Goal: Transaction & Acquisition: Purchase product/service

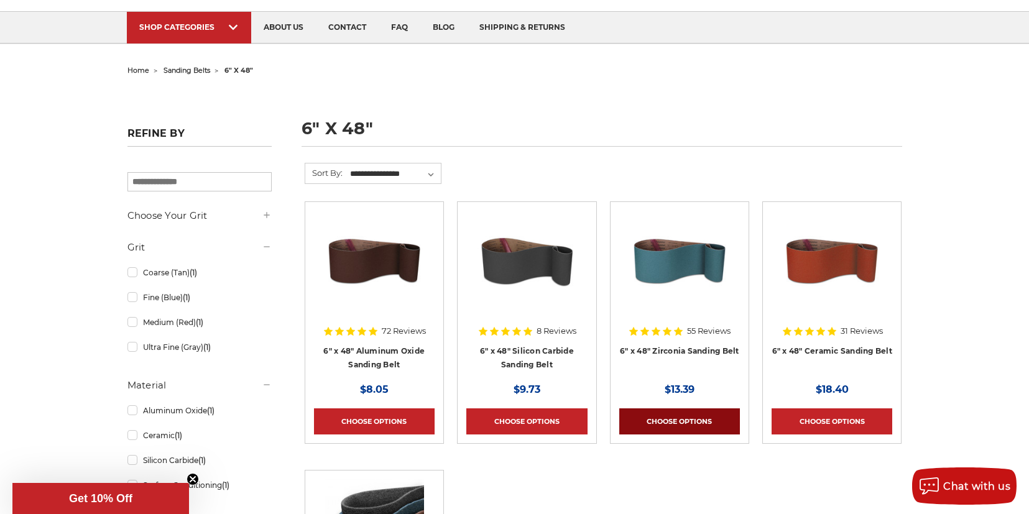
click at [694, 420] on link "Choose Options" at bounding box center [679, 421] width 121 height 26
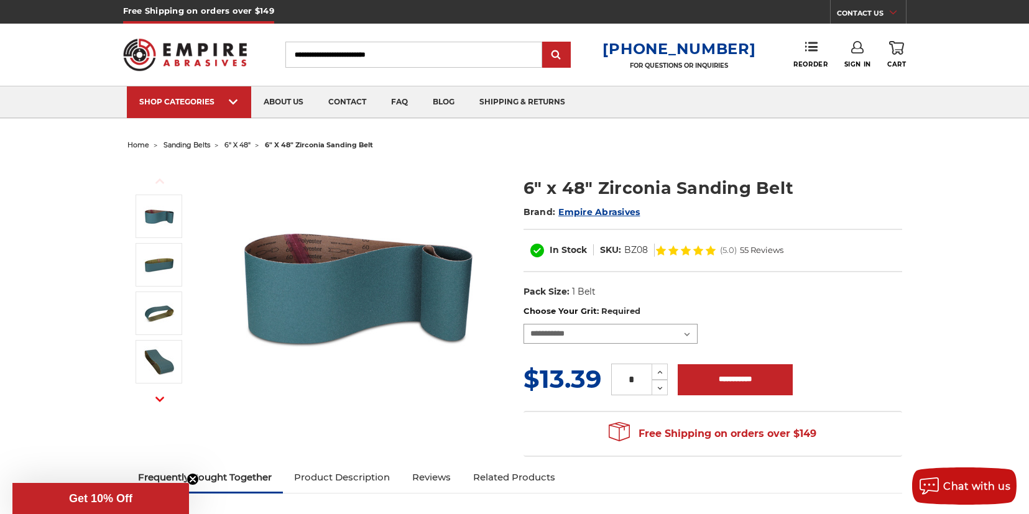
click at [523, 324] on select "**********" at bounding box center [610, 334] width 174 height 20
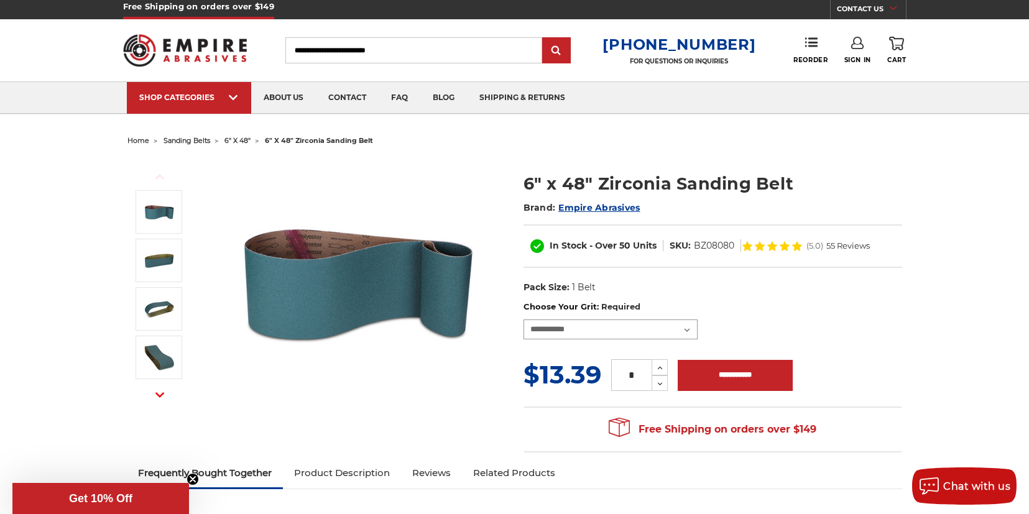
scroll to position [75, 0]
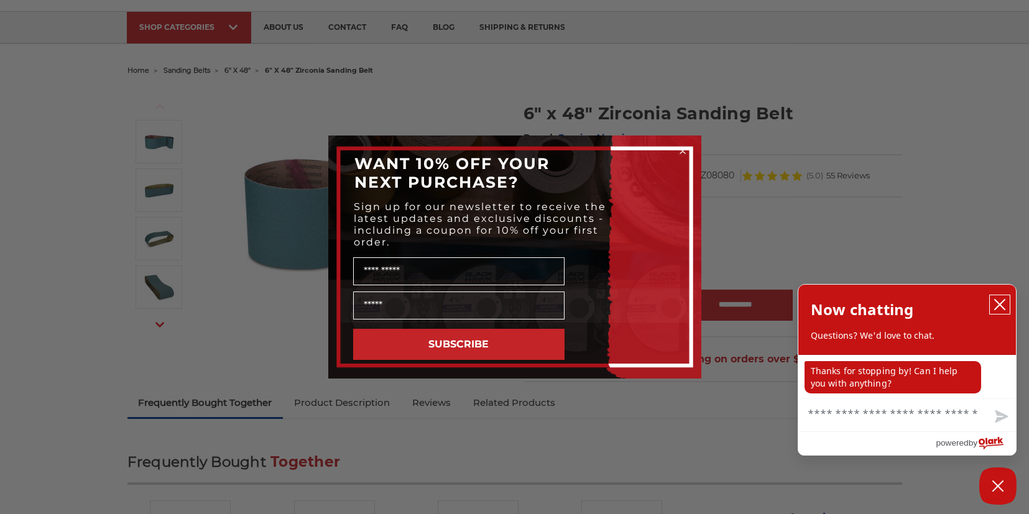
click at [1003, 308] on icon "close chatbox" at bounding box center [999, 304] width 12 height 12
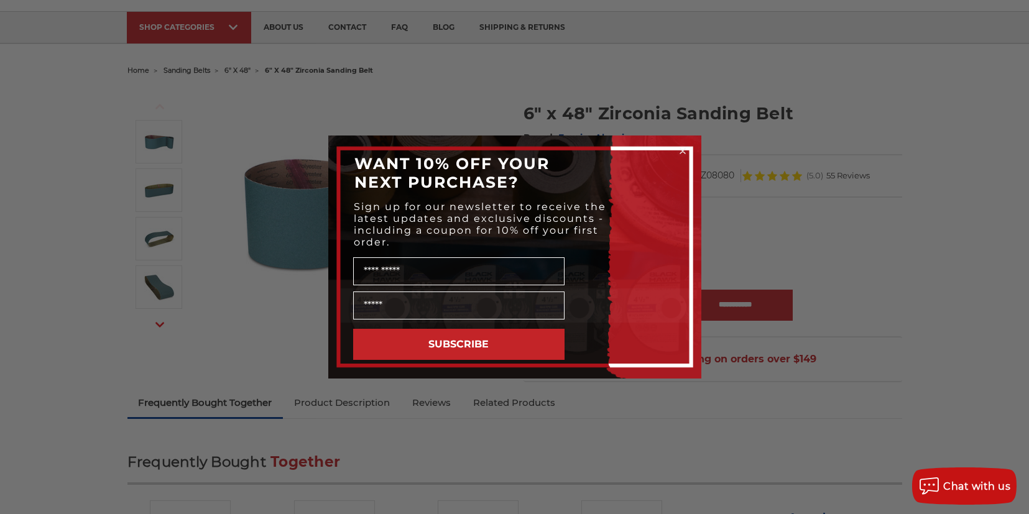
click at [531, 447] on div "Close dialog WANT 10% OFF YOUR NEXT PURCHASE? Sign up for our newsletter to rec…" at bounding box center [514, 257] width 1029 height 514
click at [532, 447] on div "Close dialog WANT 10% OFF YOUR NEXT PURCHASE? Sign up for our newsletter to rec…" at bounding box center [514, 257] width 1029 height 514
click at [685, 151] on circle "Close dialog" at bounding box center [682, 151] width 12 height 12
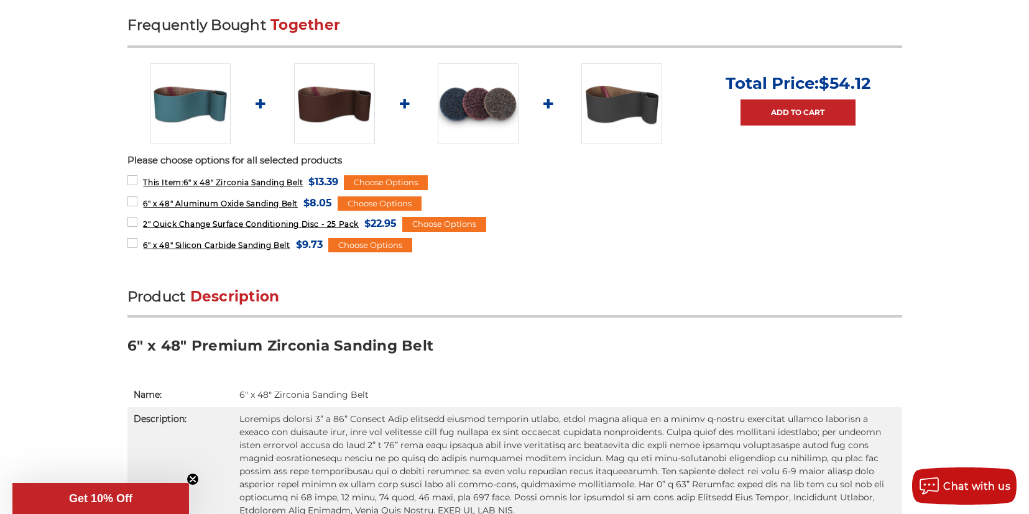
scroll to position [597, 0]
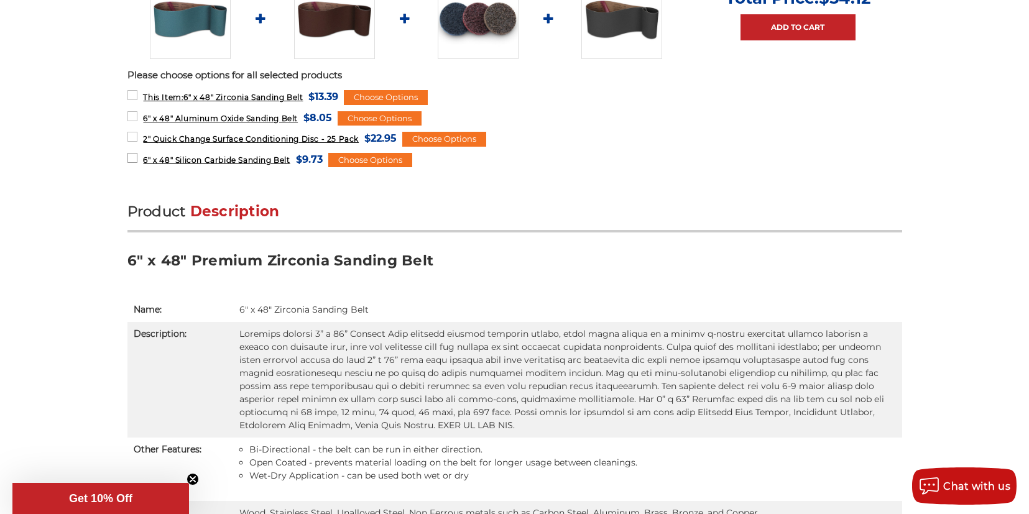
click at [250, 160] on span "6" x 48" Silicon Carbide Sanding Belt" at bounding box center [216, 159] width 147 height 9
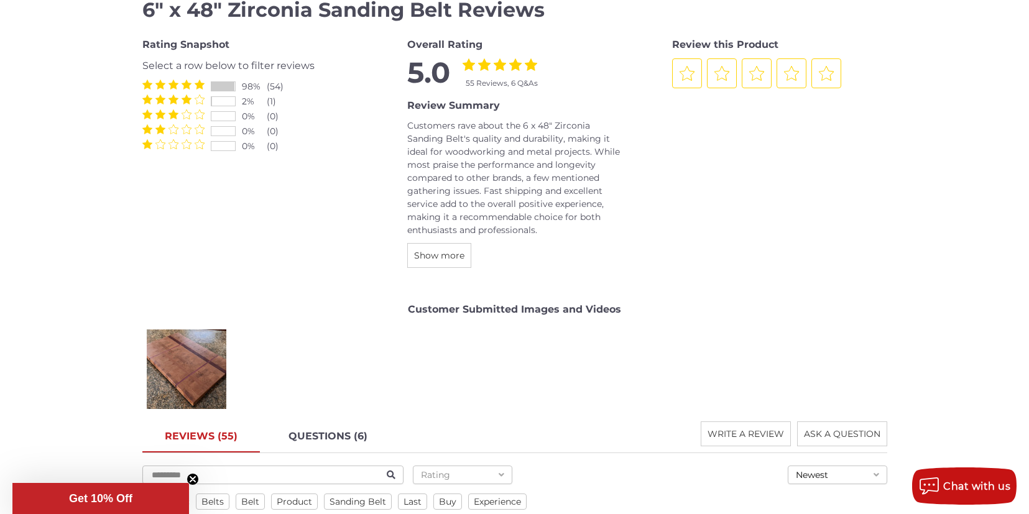
scroll to position [1567, 0]
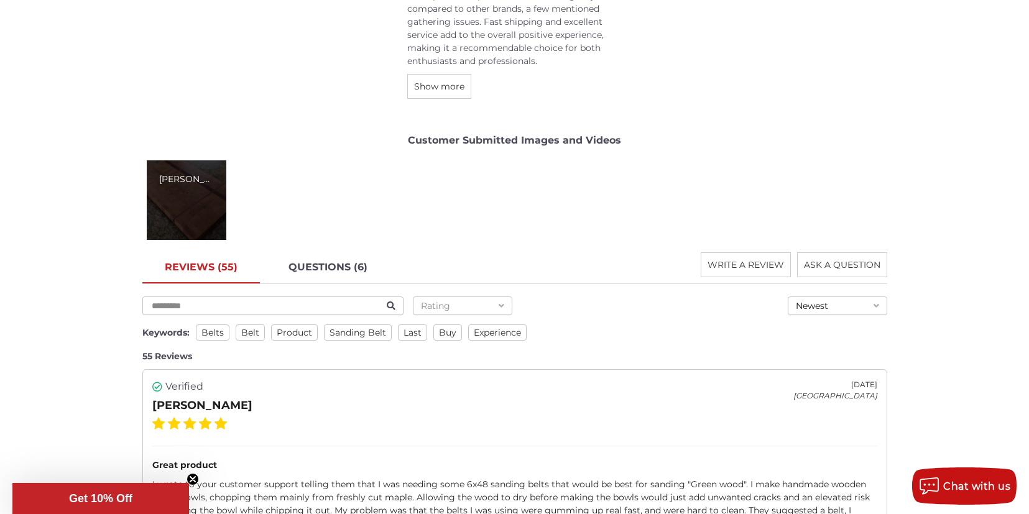
click at [198, 210] on div "[PERSON_NAME]" at bounding box center [187, 200] width 80 height 80
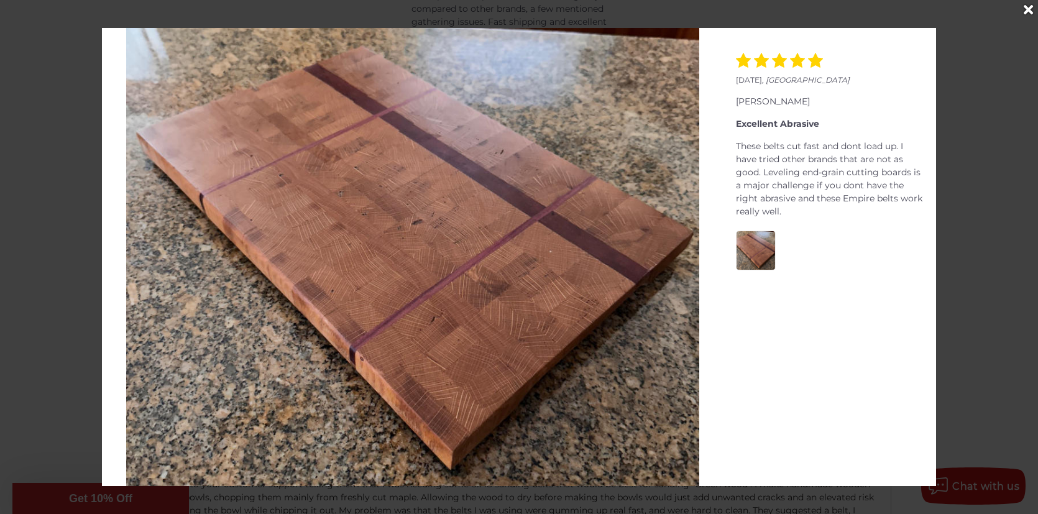
drag, startPoint x: 1027, startPoint y: 12, endPoint x: 1007, endPoint y: 63, distance: 55.3
click at [1027, 12] on icon "Close" at bounding box center [1028, 10] width 9 height 14
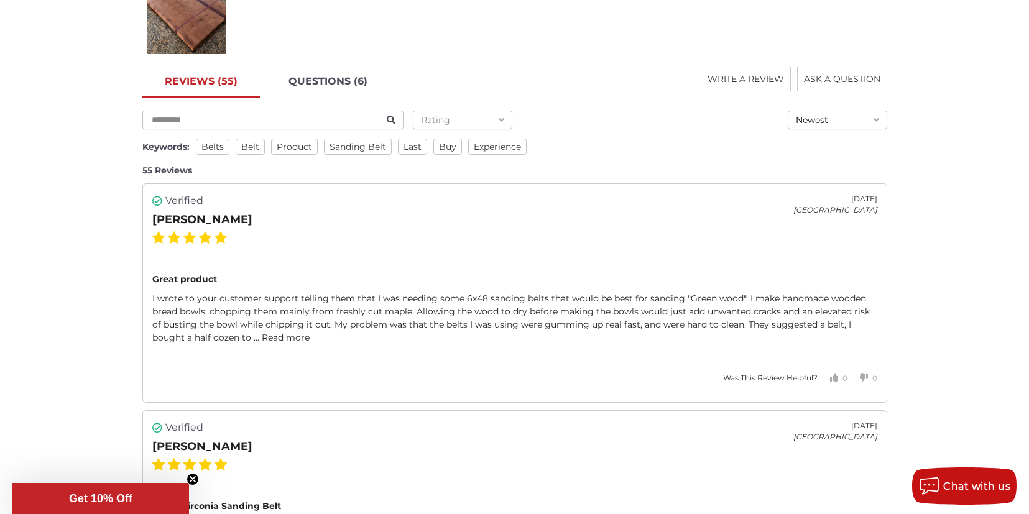
scroll to position [1790, 0]
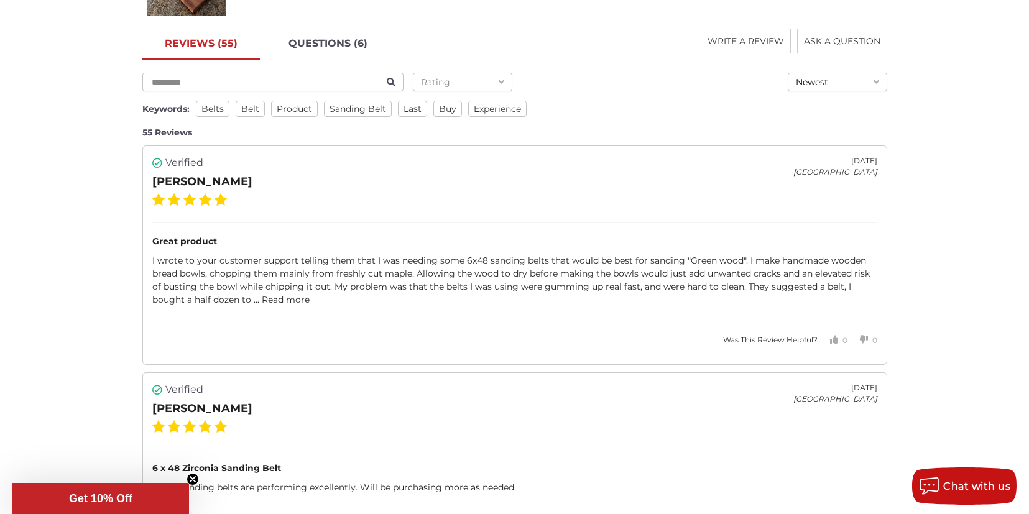
click at [282, 297] on link "Read more" at bounding box center [286, 299] width 48 height 11
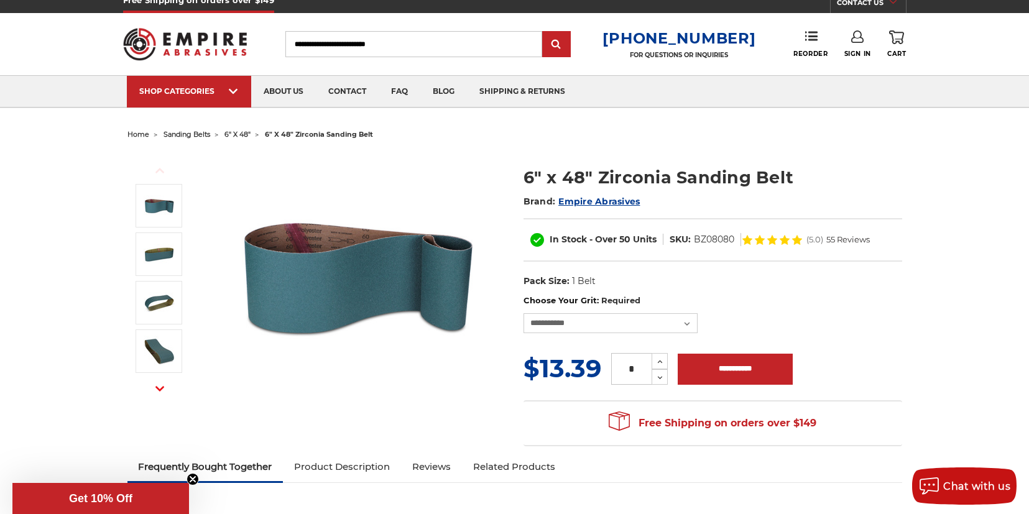
scroll to position [0, 0]
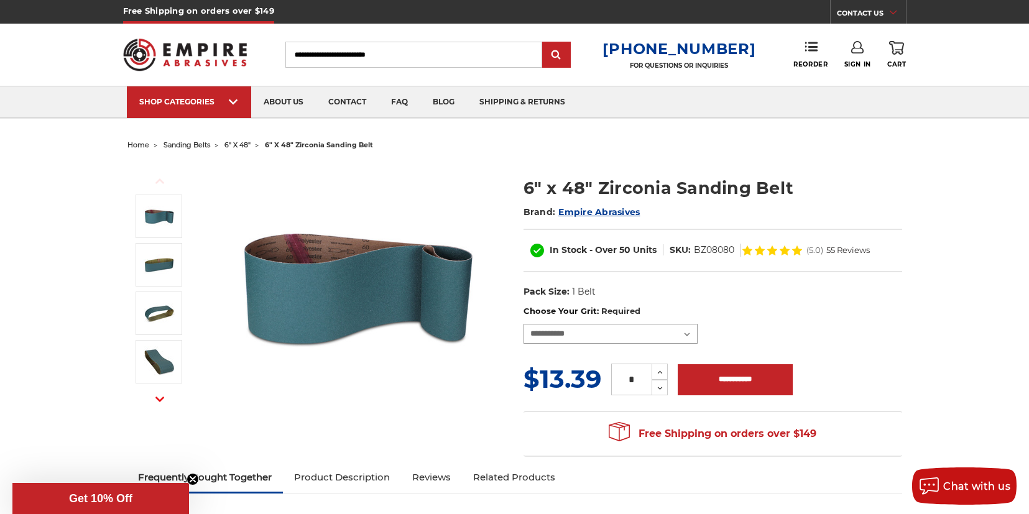
select select "****"
click at [523, 324] on select "**********" at bounding box center [610, 334] width 174 height 20
